Goal: Task Accomplishment & Management: Use online tool/utility

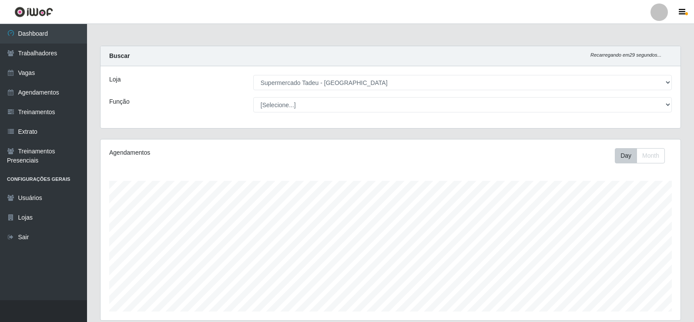
select select "195"
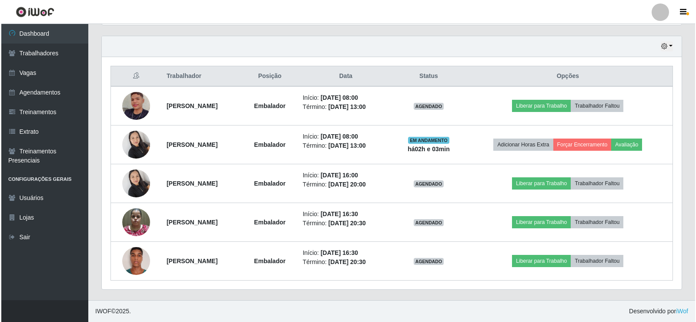
scroll to position [181, 580]
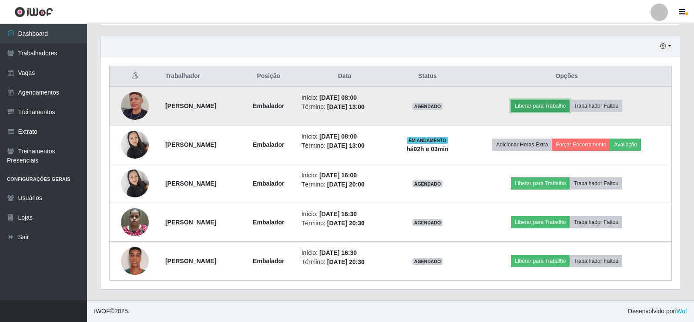
click at [549, 107] on button "Liberar para Trabalho" at bounding box center [540, 106] width 59 height 12
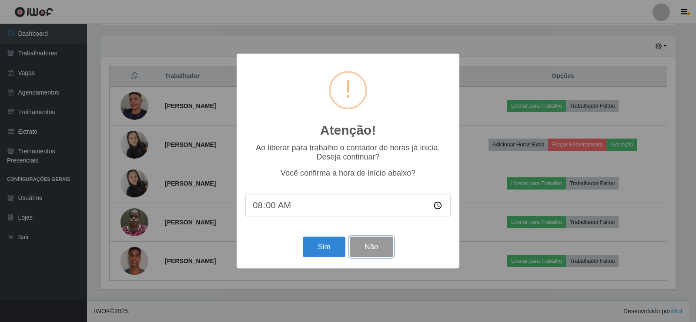
click at [369, 248] on button "Não" at bounding box center [371, 246] width 43 height 20
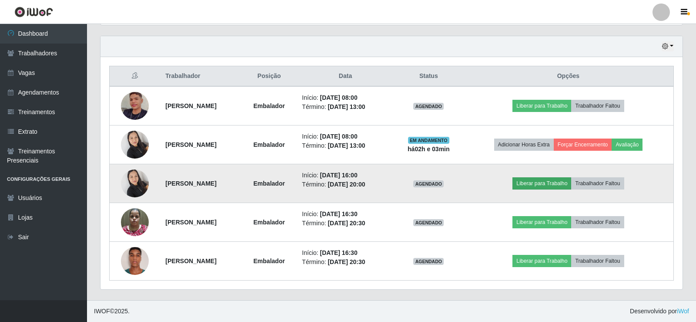
scroll to position [181, 580]
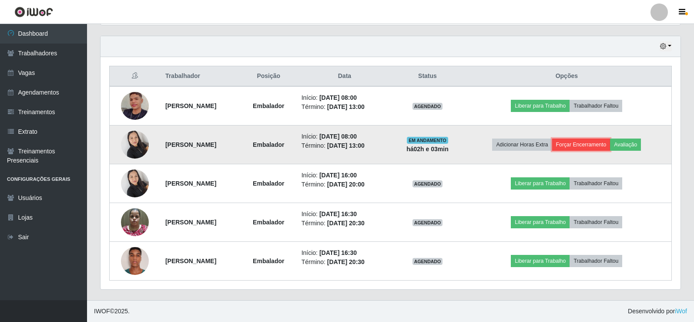
click at [601, 144] on button "Forçar Encerramento" at bounding box center [581, 144] width 58 height 12
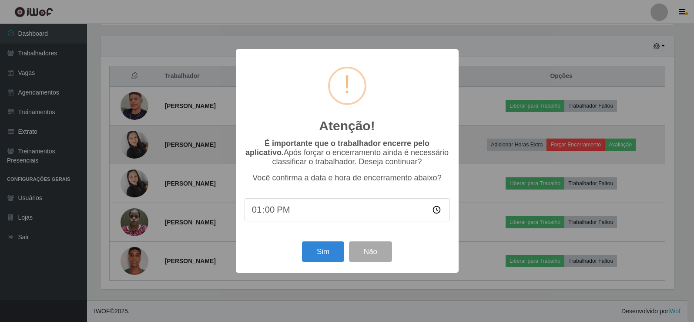
scroll to position [181, 576]
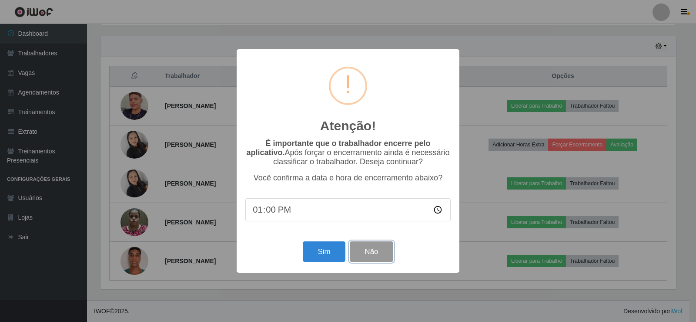
click at [377, 254] on button "Não" at bounding box center [371, 251] width 43 height 20
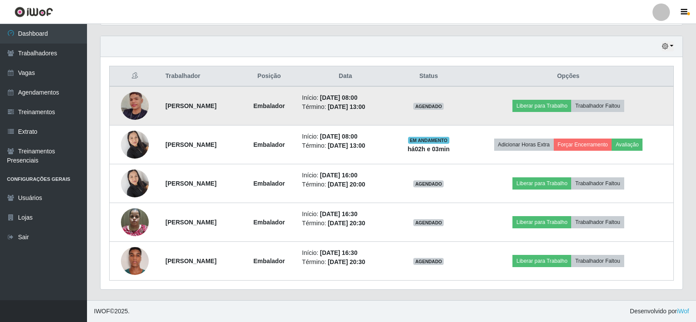
scroll to position [181, 580]
click at [563, 104] on button "Liberar para Trabalho" at bounding box center [540, 106] width 59 height 12
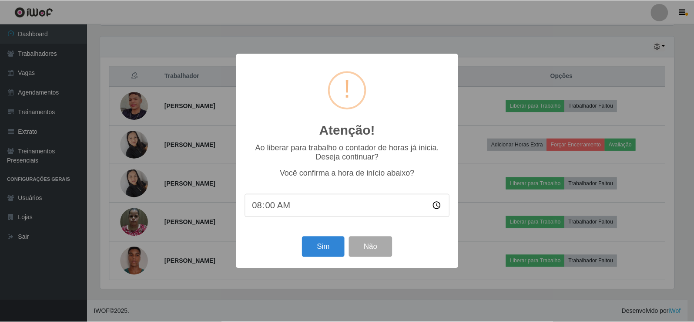
scroll to position [181, 576]
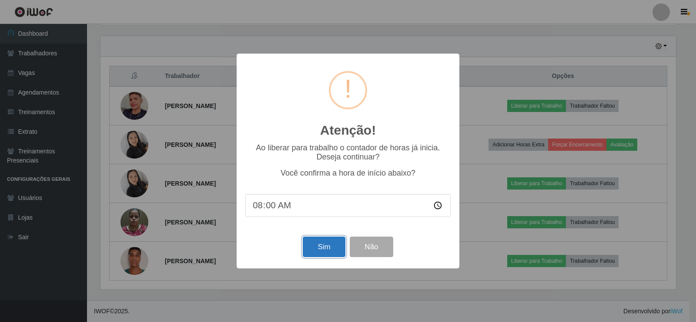
click at [323, 247] on button "Sim" at bounding box center [324, 246] width 42 height 20
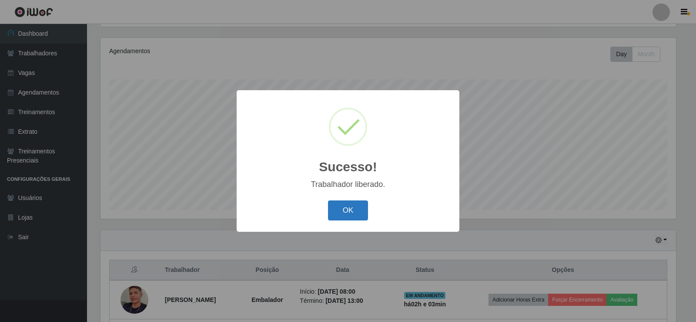
click at [362, 205] on button "OK" at bounding box center [348, 210] width 40 height 20
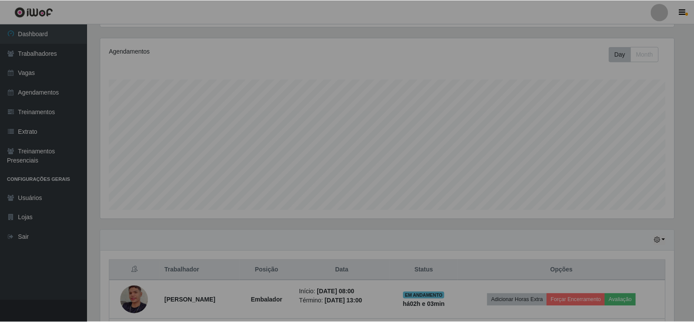
scroll to position [181, 580]
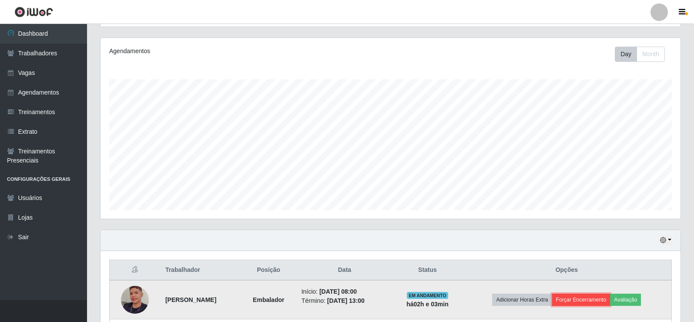
click at [601, 299] on button "Forçar Encerramento" at bounding box center [581, 299] width 58 height 12
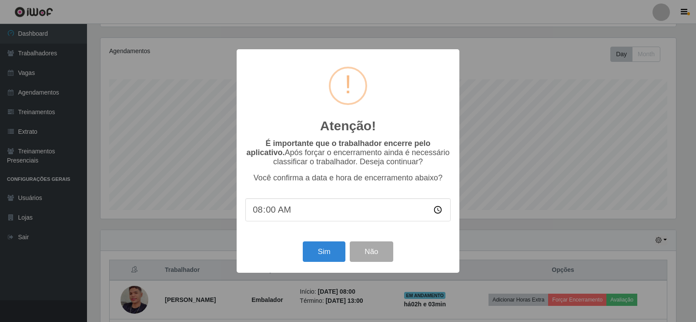
type input "08:01"
click at [323, 256] on button "Sim" at bounding box center [324, 251] width 42 height 20
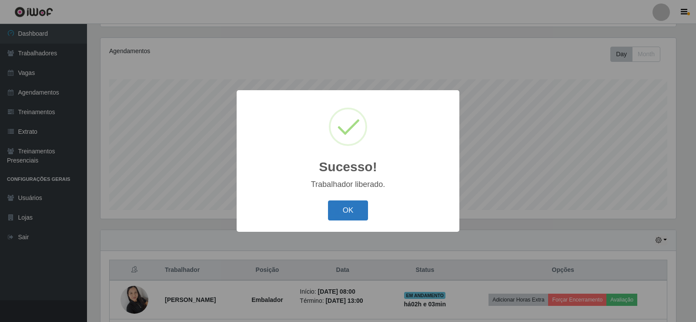
click at [341, 208] on button "OK" at bounding box center [348, 210] width 40 height 20
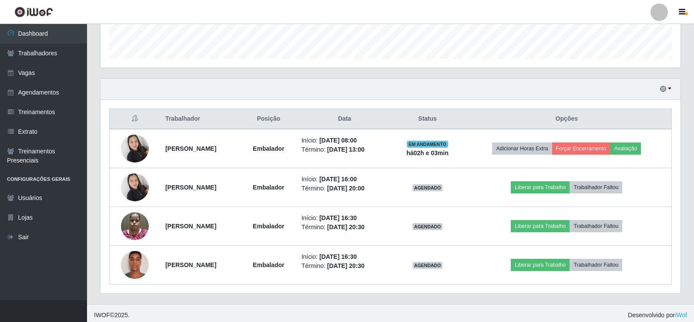
scroll to position [256, 0]
